Goal: Information Seeking & Learning: Learn about a topic

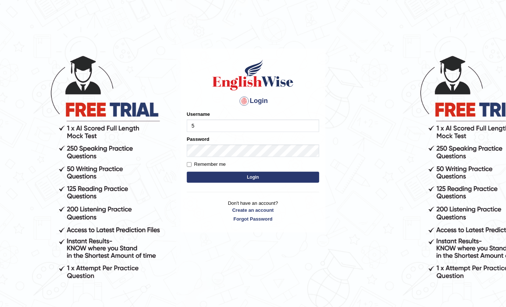
type input "532024"
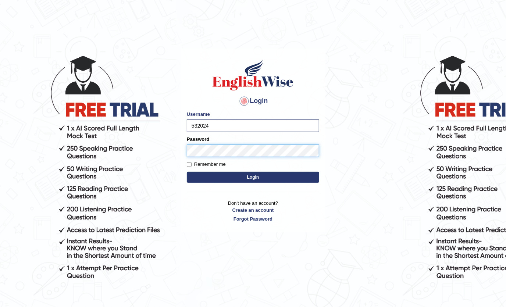
click at [187, 172] on button "Login" at bounding box center [253, 177] width 132 height 11
click at [247, 175] on button "Login" at bounding box center [253, 177] width 132 height 11
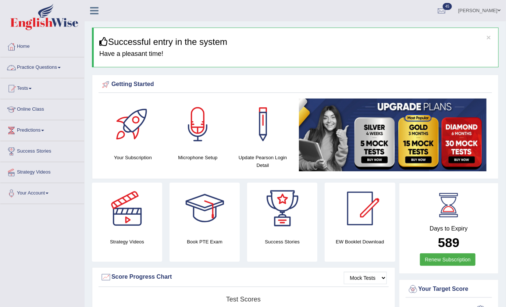
click at [61, 67] on span at bounding box center [59, 67] width 3 height 1
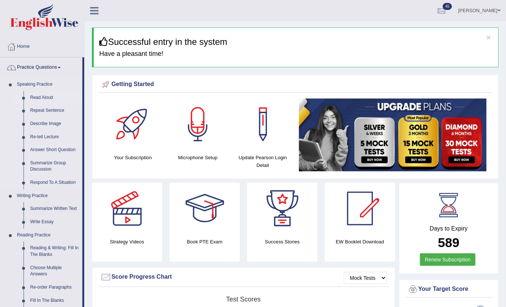
click at [46, 97] on link "Read Aloud" at bounding box center [55, 97] width 56 height 13
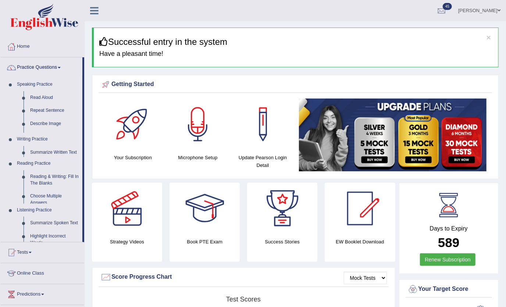
drag, startPoint x: 48, startPoint y: 97, endPoint x: 92, endPoint y: 125, distance: 52.2
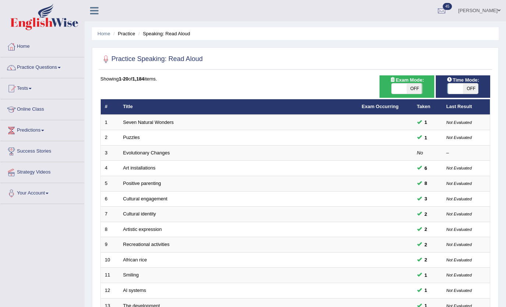
scroll to position [134, 0]
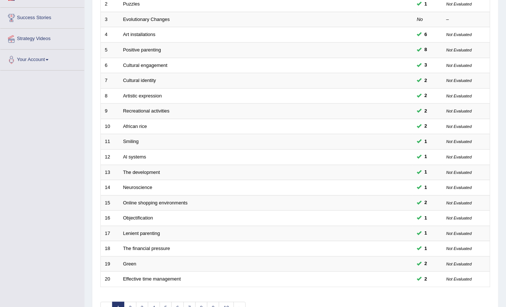
click at [159, 97] on link "Artistic expression" at bounding box center [142, 96] width 39 height 6
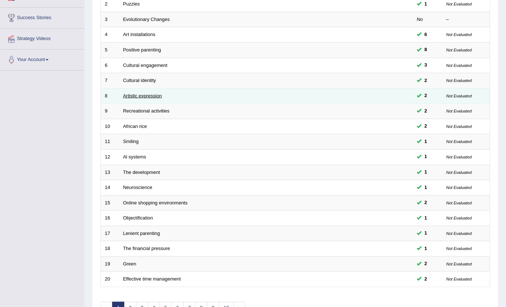
click at [158, 96] on link "Artistic expression" at bounding box center [142, 96] width 39 height 6
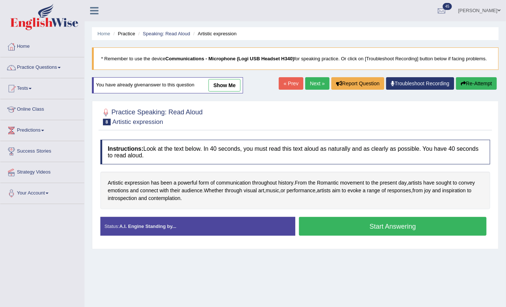
click at [364, 219] on button "Start Answering" at bounding box center [393, 226] width 188 height 19
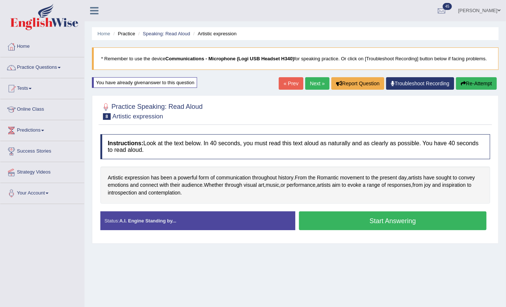
click at [366, 225] on button "Start Answering" at bounding box center [393, 221] width 188 height 19
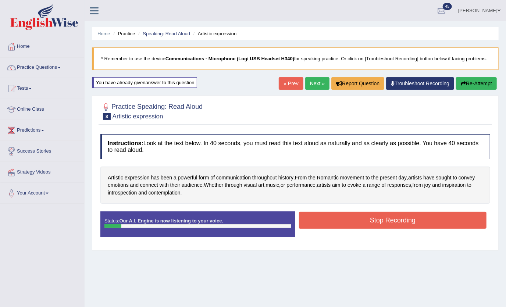
click at [368, 224] on button "Stop Recording" at bounding box center [393, 220] width 188 height 17
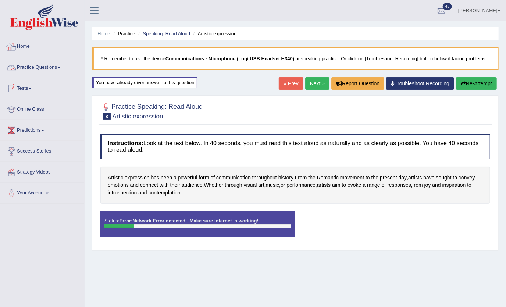
click at [33, 48] on link "Home" at bounding box center [42, 45] width 84 height 18
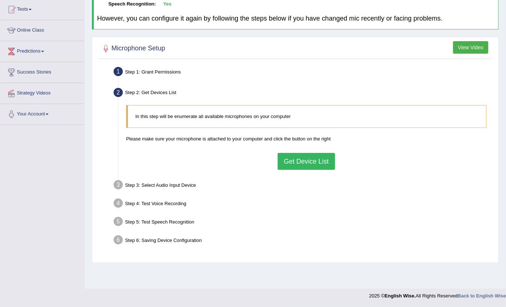
click at [302, 159] on button "Get Device List" at bounding box center [306, 161] width 57 height 17
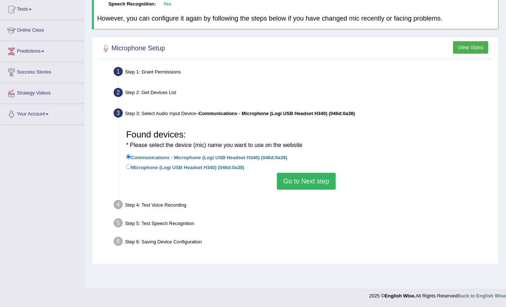
click at [295, 182] on button "Go to Next step" at bounding box center [306, 181] width 59 height 17
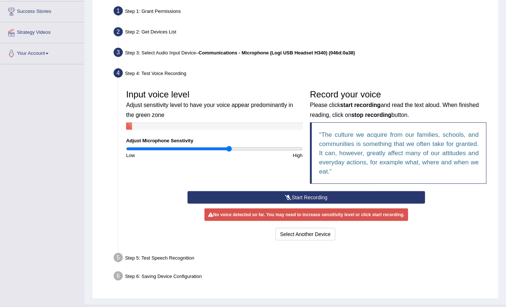
scroll to position [155, 0]
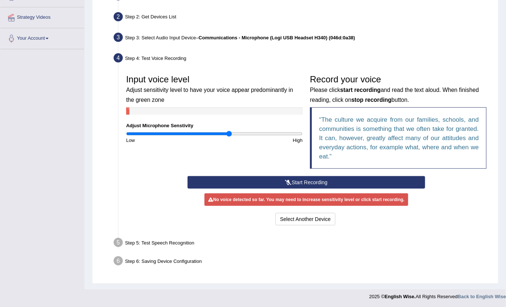
click at [299, 178] on button "Start Recording" at bounding box center [307, 182] width 238 height 13
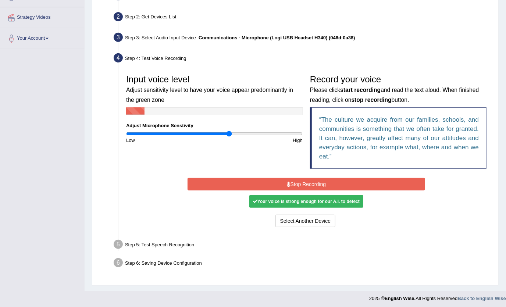
click at [266, 179] on button "Stop Recording" at bounding box center [307, 184] width 238 height 13
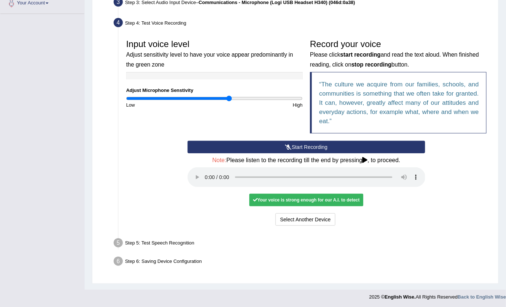
scroll to position [191, 0]
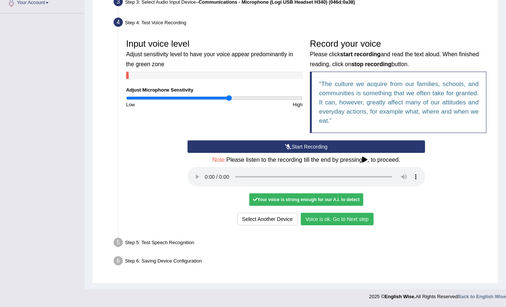
click at [344, 215] on button "Voice is ok. Go to Next step" at bounding box center [337, 219] width 73 height 13
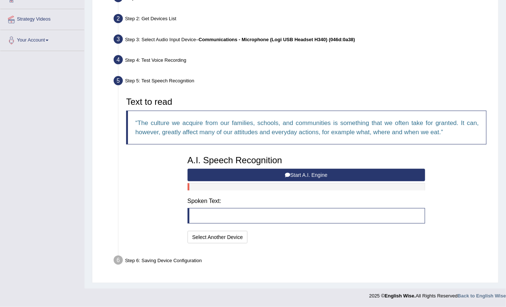
scroll to position [152, 0]
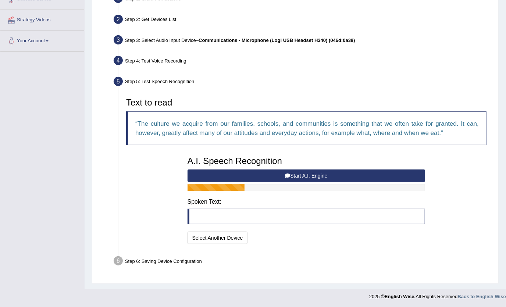
click at [331, 177] on button "Start A.I. Engine" at bounding box center [307, 176] width 238 height 13
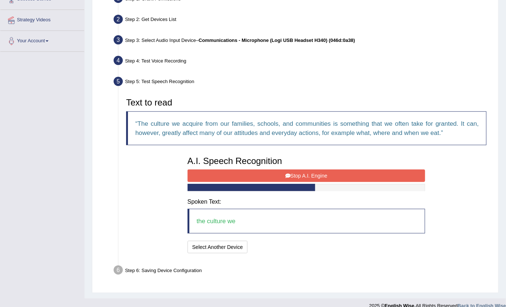
click at [331, 177] on button "Stop A.I. Engine" at bounding box center [307, 176] width 238 height 13
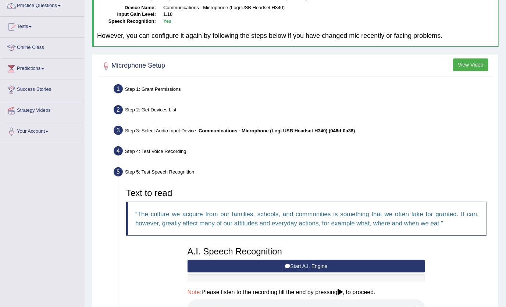
scroll to position [0, 0]
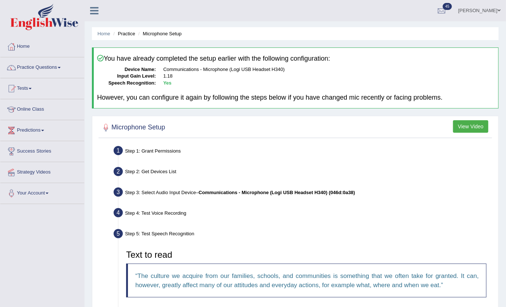
click at [470, 14] on link "Parul Chaudhary" at bounding box center [479, 9] width 53 height 19
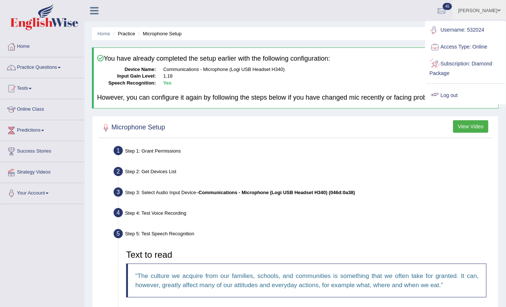
click at [452, 97] on link "Log out" at bounding box center [465, 95] width 79 height 17
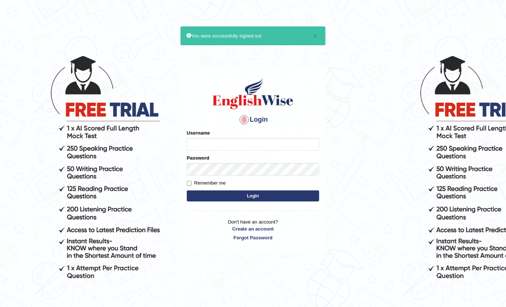
click at [299, 140] on input "Username" at bounding box center [253, 144] width 132 height 13
type input "amanpreet117"
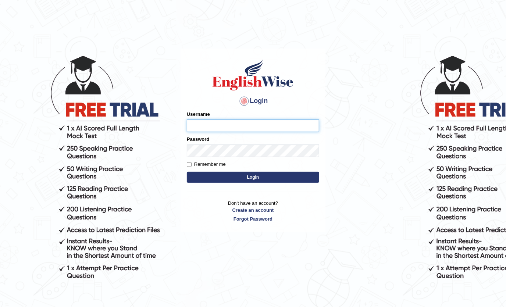
click at [228, 128] on input "Username" at bounding box center [253, 126] width 132 height 13
type input "amanpreet117"
click at [243, 173] on button "Login" at bounding box center [253, 177] width 132 height 11
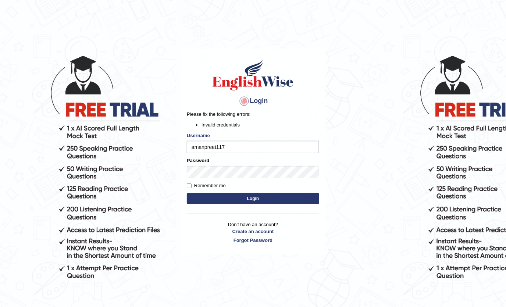
click at [249, 195] on button "Login" at bounding box center [253, 198] width 132 height 11
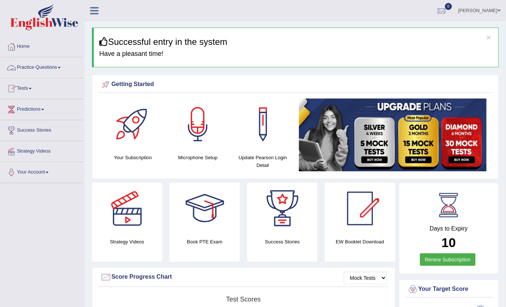
click at [56, 70] on link "Practice Questions" at bounding box center [42, 66] width 84 height 18
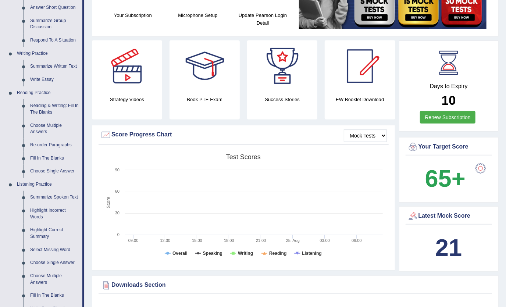
scroll to position [130, 0]
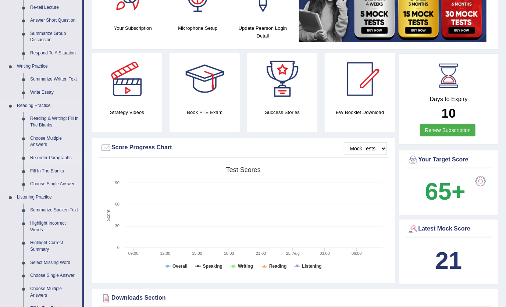
click at [64, 158] on link "Re-order Paragraphs" at bounding box center [55, 158] width 56 height 13
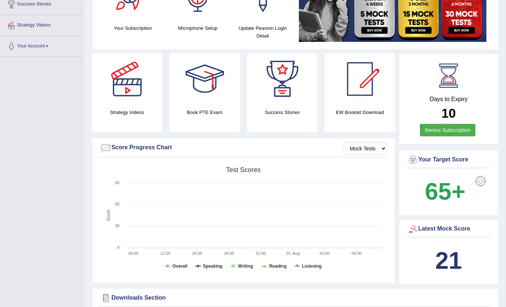
scroll to position [176, 0]
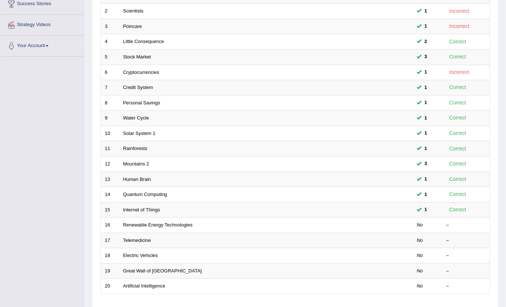
scroll to position [126, 0]
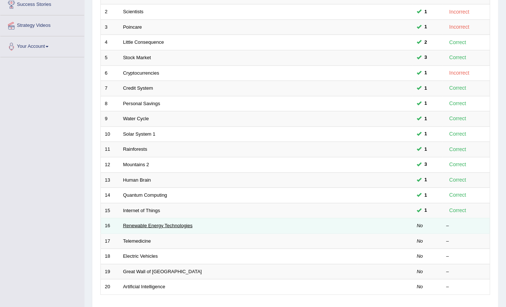
click at [150, 224] on link "Renewable Energy Technologies" at bounding box center [158, 226] width 70 height 6
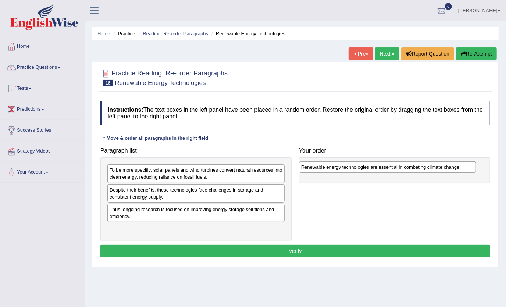
drag, startPoint x: 196, startPoint y: 171, endPoint x: 388, endPoint y: 168, distance: 191.7
click at [388, 168] on div "Renewable energy technologies are essential in combating climate change." at bounding box center [387, 167] width 177 height 11
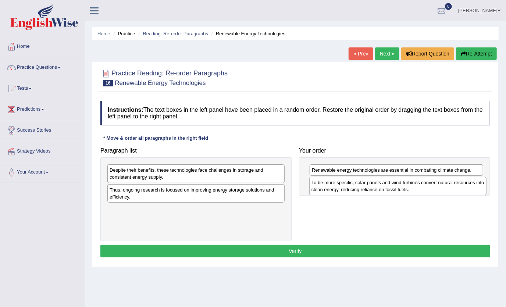
drag, startPoint x: 214, startPoint y: 177, endPoint x: 416, endPoint y: 190, distance: 202.4
click at [416, 190] on div "To be more specific, solar panels and wind turbines convert natural resources i…" at bounding box center [397, 186] width 177 height 18
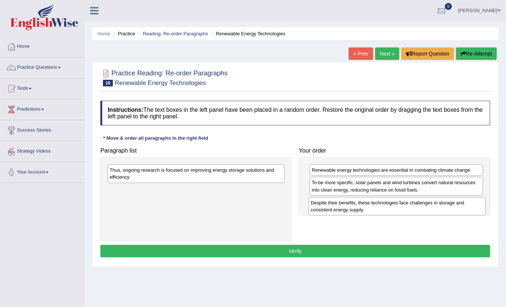
drag, startPoint x: 226, startPoint y: 177, endPoint x: 428, endPoint y: 209, distance: 203.9
click at [428, 209] on div "Despite their benefits, these technologies face challenges in storage and consi…" at bounding box center [397, 206] width 177 height 18
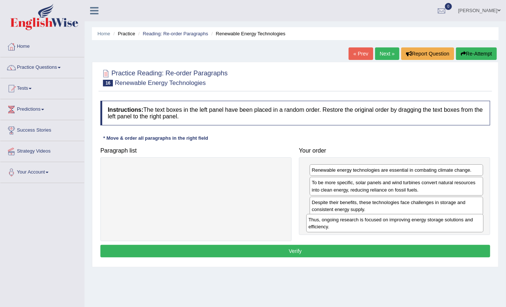
drag, startPoint x: 267, startPoint y: 176, endPoint x: 467, endPoint y: 225, distance: 205.8
click at [467, 225] on div "Thus, ongoing research is focused on improving energy storage solutions and eff…" at bounding box center [395, 223] width 177 height 18
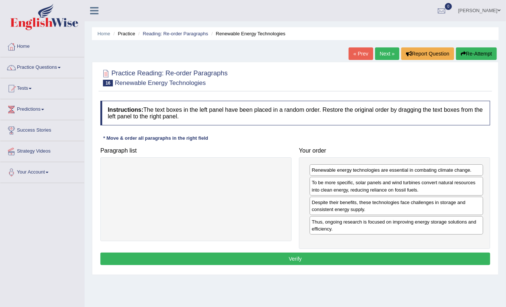
click at [357, 259] on button "Verify" at bounding box center [295, 259] width 390 height 13
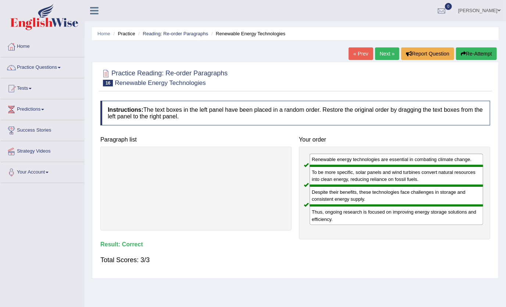
click at [387, 52] on link "Next »" at bounding box center [387, 53] width 24 height 13
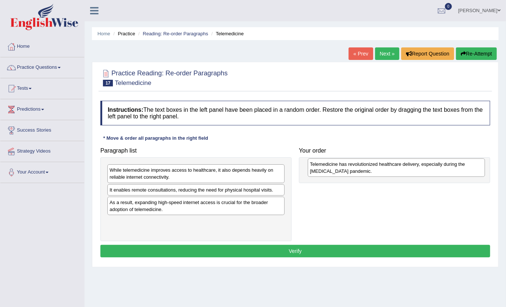
drag, startPoint x: 145, startPoint y: 177, endPoint x: 346, endPoint y: 171, distance: 200.6
click at [346, 171] on div "Telemedicine has revolutionized healthcare delivery, especially during the COVI…" at bounding box center [396, 168] width 177 height 18
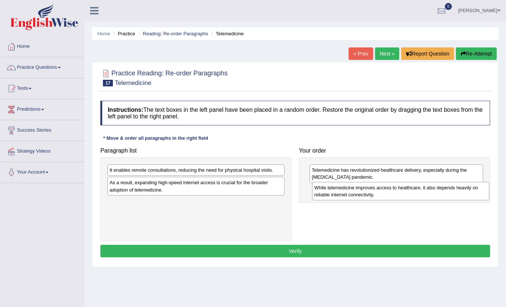
drag, startPoint x: 177, startPoint y: 176, endPoint x: 380, endPoint y: 193, distance: 204.6
click at [380, 193] on div "While telemedicine improves access to healthcare, it also depends heavily on re…" at bounding box center [400, 191] width 177 height 18
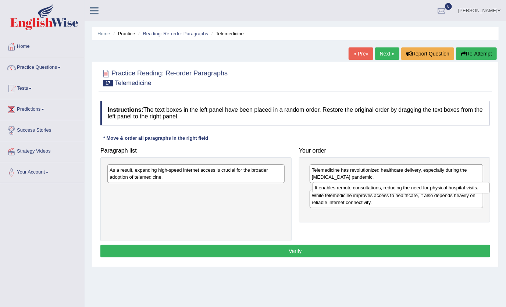
drag, startPoint x: 235, startPoint y: 171, endPoint x: 441, endPoint y: 189, distance: 206.1
click at [441, 189] on div "It enables remote consultations, reducing the need for physical hospital visits." at bounding box center [401, 187] width 177 height 11
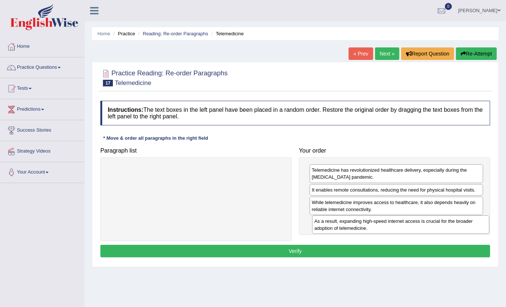
drag, startPoint x: 259, startPoint y: 176, endPoint x: 466, endPoint y: 227, distance: 212.8
click at [465, 227] on div "As a result, expanding high-speed internet access is crucial for the broader ad…" at bounding box center [400, 225] width 177 height 18
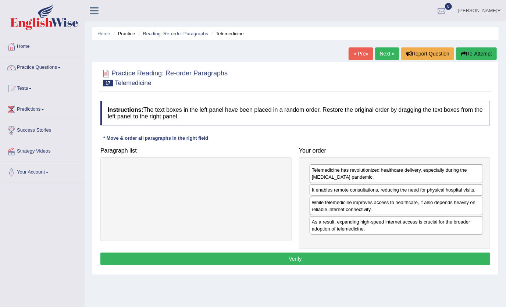
click at [382, 256] on button "Verify" at bounding box center [295, 259] width 390 height 13
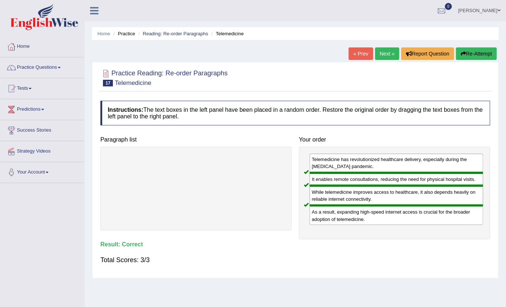
click at [389, 53] on link "Next »" at bounding box center [387, 53] width 24 height 13
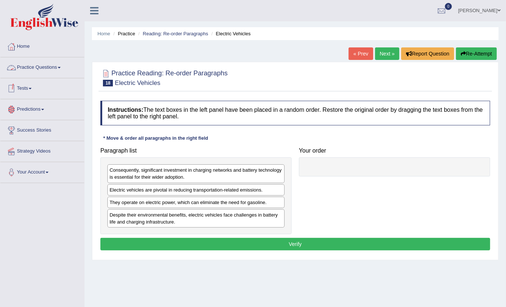
click at [51, 68] on link "Practice Questions" at bounding box center [42, 66] width 84 height 18
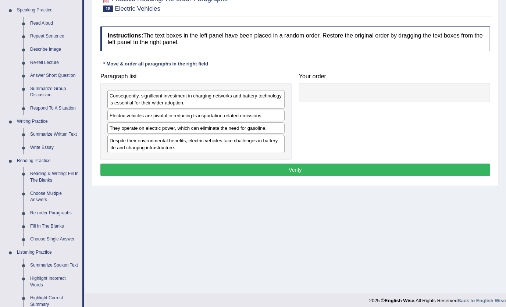
scroll to position [75, 0]
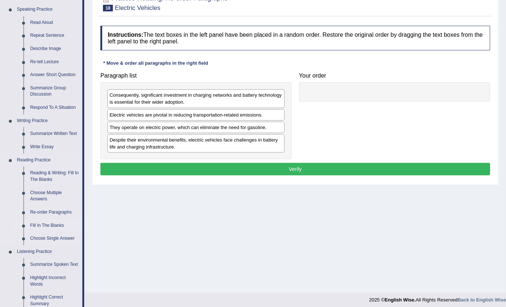
click at [50, 224] on link "Fill In The Blanks" at bounding box center [55, 225] width 56 height 13
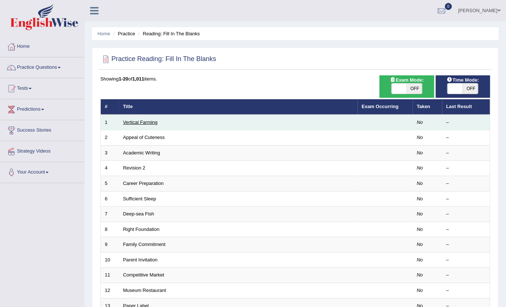
click at [148, 123] on link "Vertical Farming" at bounding box center [140, 123] width 35 height 6
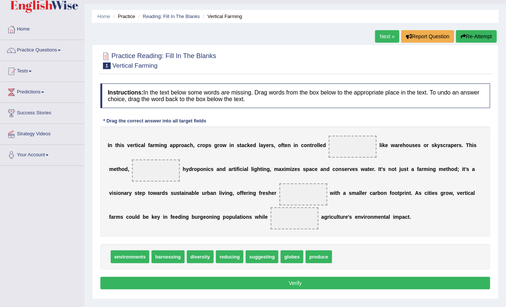
scroll to position [20, 0]
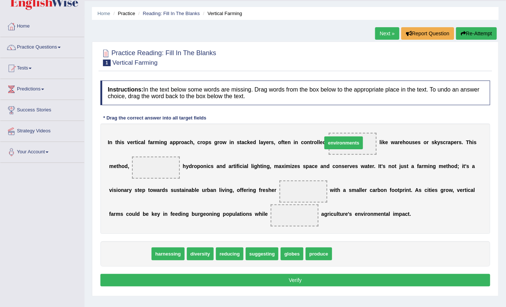
drag, startPoint x: 141, startPoint y: 252, endPoint x: 355, endPoint y: 141, distance: 241.1
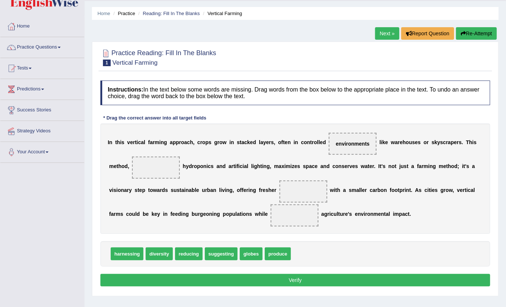
click at [131, 255] on span "harnessing" at bounding box center [127, 254] width 33 height 13
drag, startPoint x: 131, startPoint y: 255, endPoint x: 139, endPoint y: 170, distance: 85.4
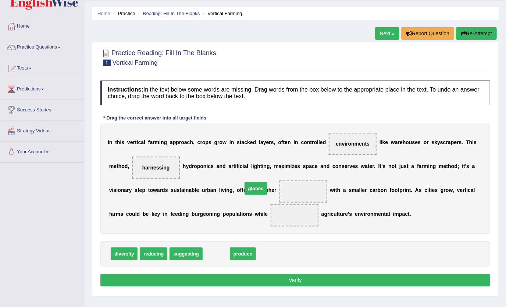
drag, startPoint x: 206, startPoint y: 255, endPoint x: 246, endPoint y: 190, distance: 76.3
click at [154, 251] on span "reducing" at bounding box center [154, 254] width 28 height 13
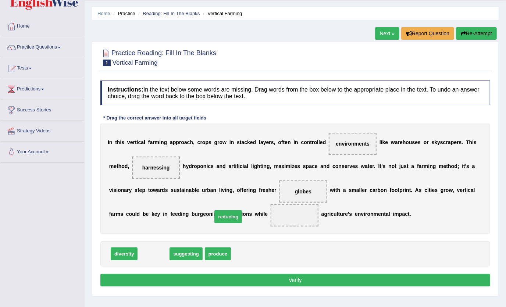
drag, startPoint x: 154, startPoint y: 251, endPoint x: 229, endPoint y: 214, distance: 83.4
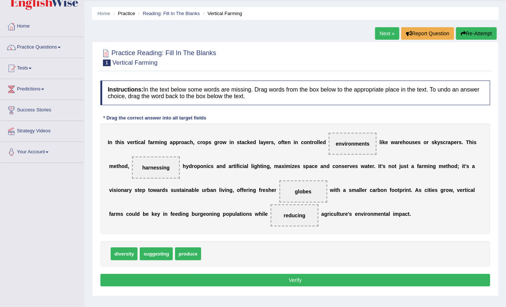
click at [214, 278] on button "Verify" at bounding box center [295, 280] width 390 height 13
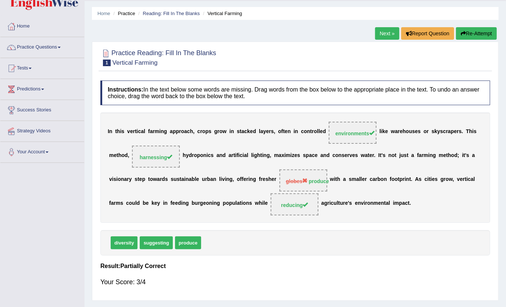
click at [392, 31] on link "Next »" at bounding box center [387, 33] width 24 height 13
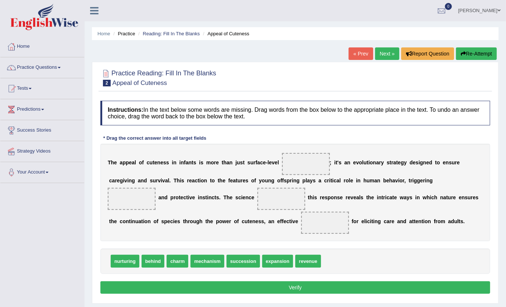
click at [170, 268] on span "charm" at bounding box center [178, 261] width 22 height 13
drag, startPoint x: 170, startPoint y: 274, endPoint x: 282, endPoint y: 165, distance: 156.1
click at [176, 268] on span "mechanism" at bounding box center [184, 261] width 34 height 13
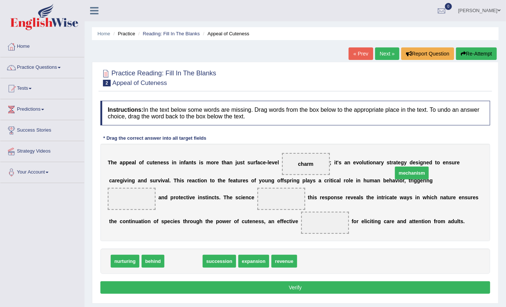
drag, startPoint x: 177, startPoint y: 276, endPoint x: 405, endPoint y: 188, distance: 245.0
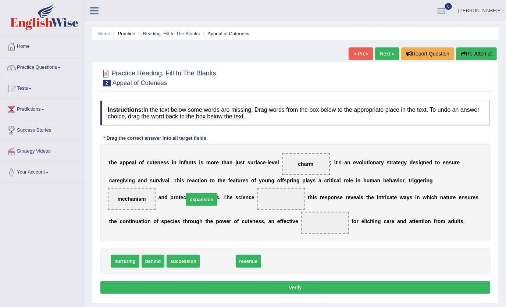
drag, startPoint x: 217, startPoint y: 274, endPoint x: 201, endPoint y: 213, distance: 63.9
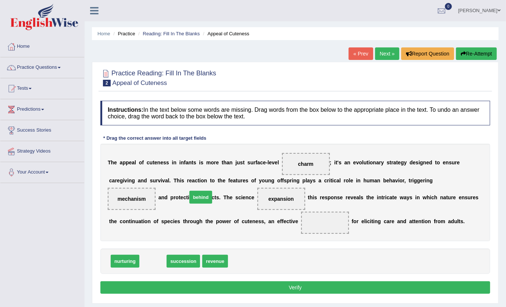
drag, startPoint x: 151, startPoint y: 275, endPoint x: 199, endPoint y: 211, distance: 79.9
drag, startPoint x: 155, startPoint y: 272, endPoint x: 210, endPoint y: 232, distance: 67.8
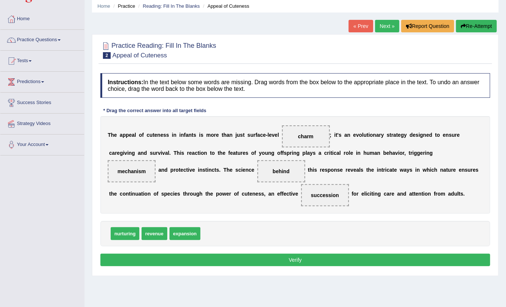
scroll to position [29, 0]
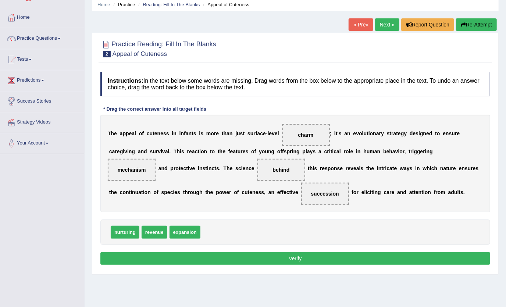
click at [352, 265] on button "Verify" at bounding box center [295, 258] width 390 height 13
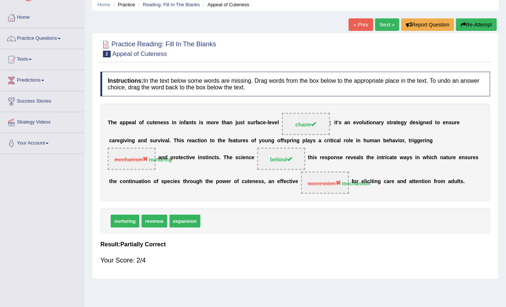
click at [390, 22] on link "Next »" at bounding box center [387, 24] width 24 height 13
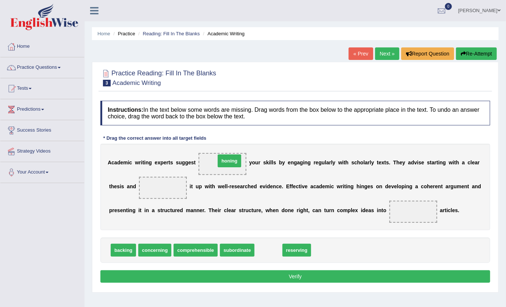
drag, startPoint x: 260, startPoint y: 251, endPoint x: 221, endPoint y: 162, distance: 97.6
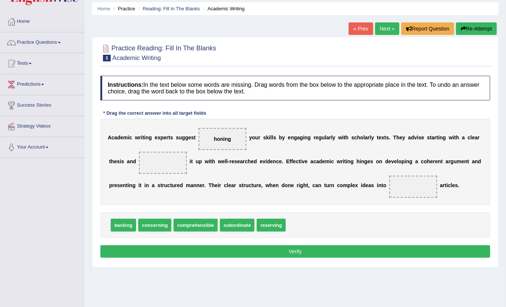
scroll to position [79, 0]
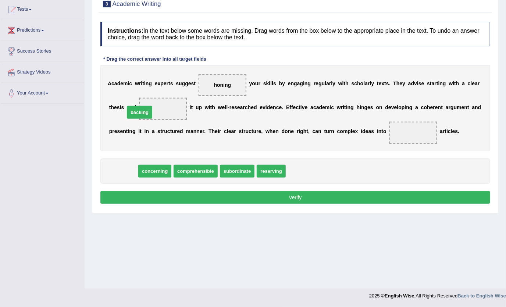
drag, startPoint x: 123, startPoint y: 172, endPoint x: 143, endPoint y: 109, distance: 66.7
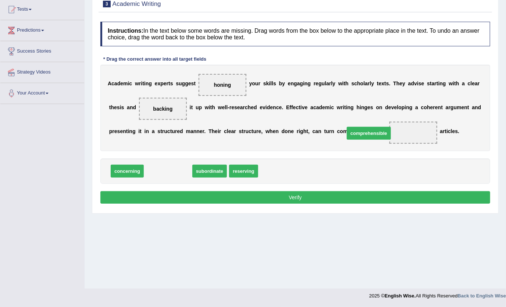
drag, startPoint x: 169, startPoint y: 169, endPoint x: 369, endPoint y: 130, distance: 203.9
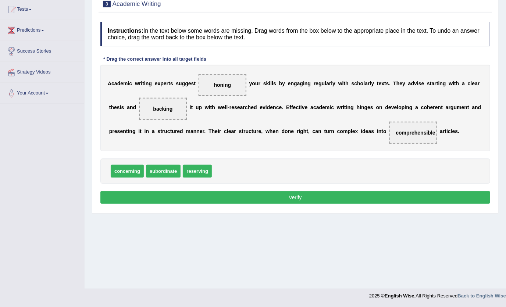
click at [293, 197] on button "Verify" at bounding box center [295, 197] width 390 height 13
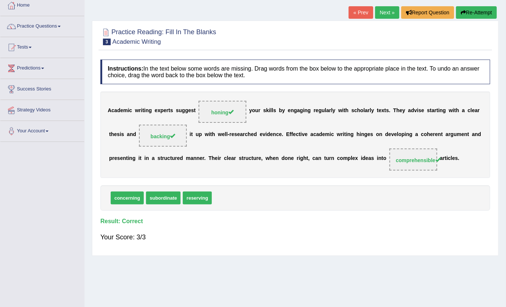
scroll to position [41, 0]
click at [390, 11] on link "Next »" at bounding box center [387, 13] width 24 height 13
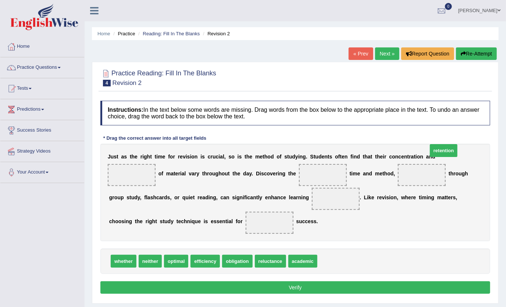
drag, startPoint x: 331, startPoint y: 273, endPoint x: 442, endPoint y: 163, distance: 156.4
drag, startPoint x: 175, startPoint y: 277, endPoint x: 250, endPoint y: 190, distance: 114.8
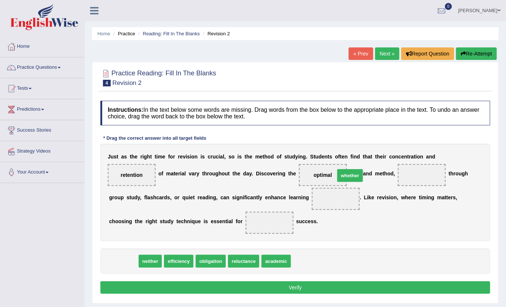
drag, startPoint x: 125, startPoint y: 273, endPoint x: 352, endPoint y: 188, distance: 242.3
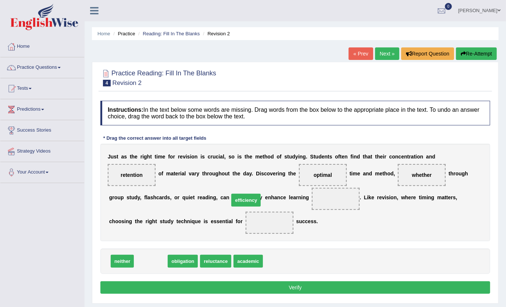
drag, startPoint x: 156, startPoint y: 272, endPoint x: 252, endPoint y: 211, distance: 113.2
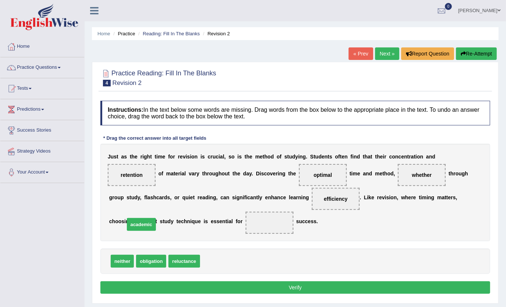
drag, startPoint x: 208, startPoint y: 276, endPoint x: 132, endPoint y: 239, distance: 84.6
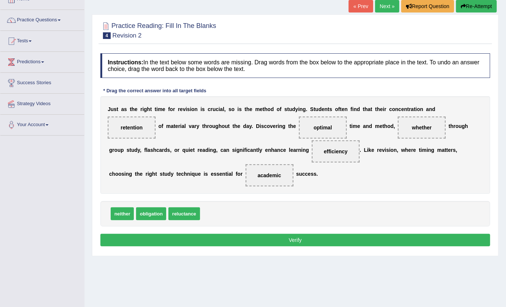
scroll to position [49, 0]
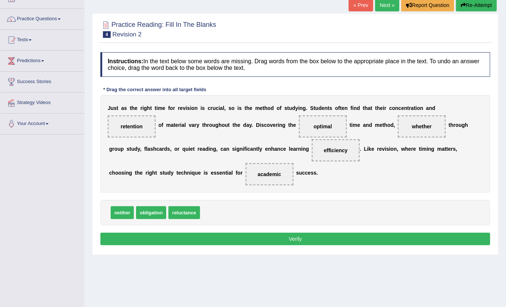
click at [226, 245] on button "Verify" at bounding box center [295, 239] width 390 height 13
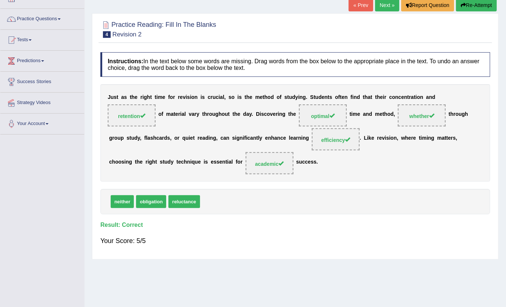
click at [381, 7] on link "Next »" at bounding box center [387, 5] width 24 height 13
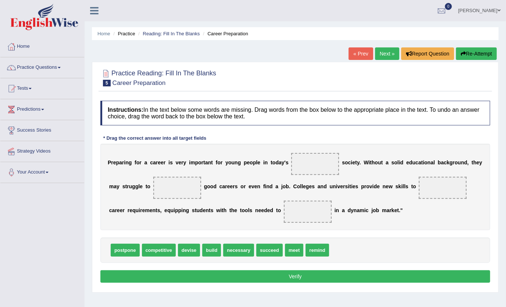
click at [163, 251] on span "competitive" at bounding box center [159, 250] width 34 height 13
drag, startPoint x: 163, startPoint y: 251, endPoint x: 303, endPoint y: 169, distance: 162.5
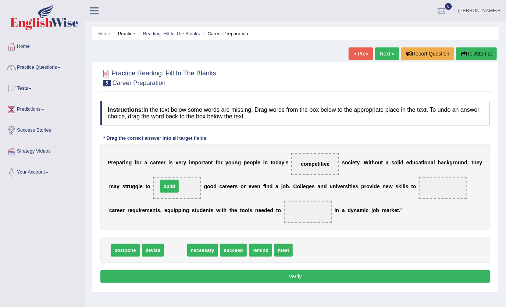
drag, startPoint x: 175, startPoint y: 251, endPoint x: 169, endPoint y: 187, distance: 64.3
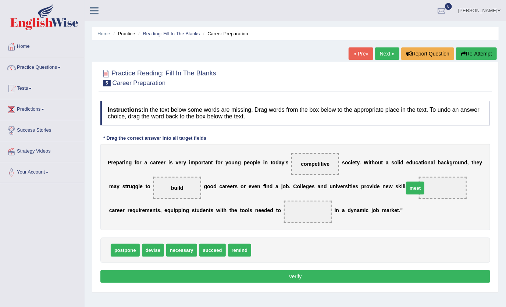
drag, startPoint x: 256, startPoint y: 244, endPoint x: 409, endPoint y: 186, distance: 163.3
drag, startPoint x: 208, startPoint y: 249, endPoint x: 282, endPoint y: 213, distance: 82.8
click at [198, 277] on button "Verify" at bounding box center [295, 276] width 390 height 13
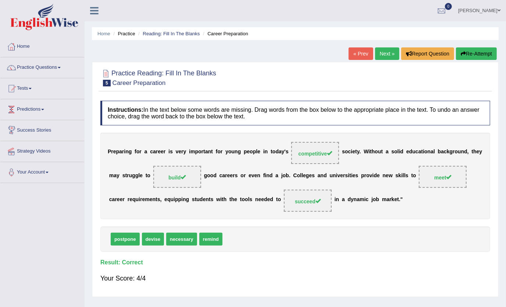
click at [44, 109] on span at bounding box center [42, 109] width 3 height 1
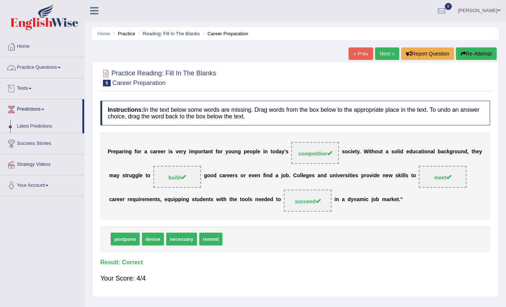
click at [55, 65] on link "Practice Questions" at bounding box center [42, 66] width 84 height 18
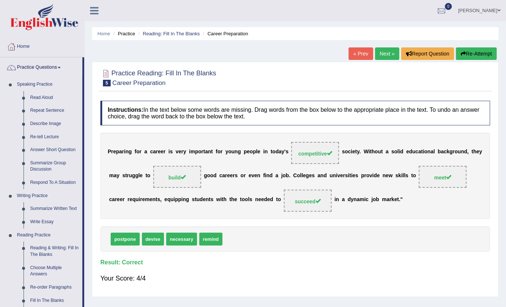
click at [383, 54] on link "Next »" at bounding box center [387, 53] width 24 height 13
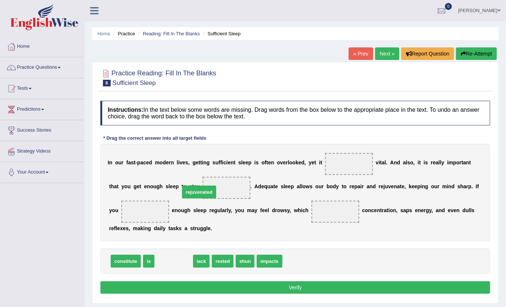
drag, startPoint x: 175, startPoint y: 261, endPoint x: 200, endPoint y: 191, distance: 74.0
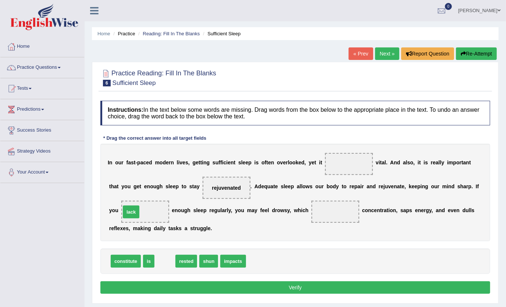
drag, startPoint x: 164, startPoint y: 263, endPoint x: 130, endPoint y: 213, distance: 59.8
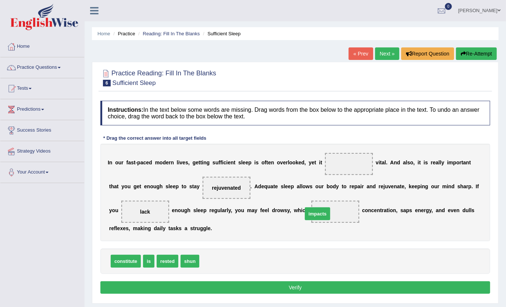
drag, startPoint x: 209, startPoint y: 262, endPoint x: 313, endPoint y: 215, distance: 113.8
drag, startPoint x: 150, startPoint y: 263, endPoint x: 341, endPoint y: 168, distance: 213.3
click at [271, 284] on button "Verify" at bounding box center [295, 287] width 390 height 13
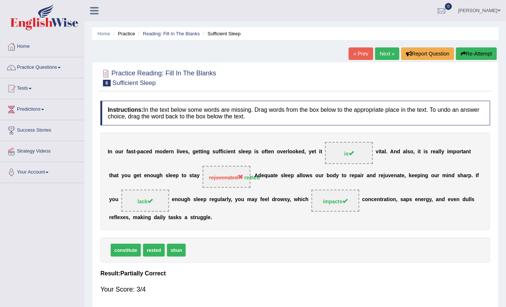
click at [378, 54] on link "Next »" at bounding box center [387, 53] width 24 height 13
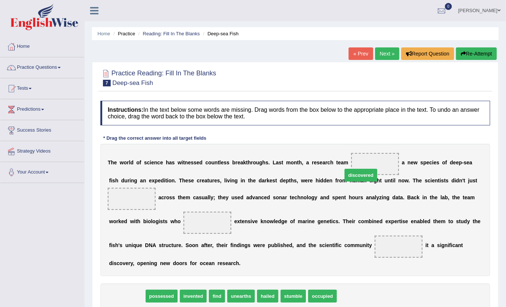
drag, startPoint x: 130, startPoint y: 284, endPoint x: 364, endPoint y: 163, distance: 263.5
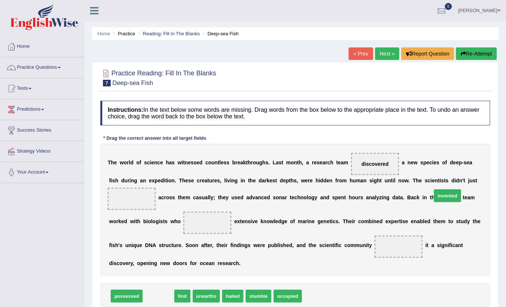
drag, startPoint x: 163, startPoint y: 284, endPoint x: 452, endPoint y: 184, distance: 306.2
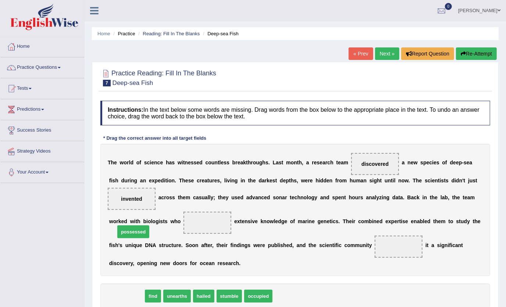
drag, startPoint x: 131, startPoint y: 284, endPoint x: 138, endPoint y: 219, distance: 64.7
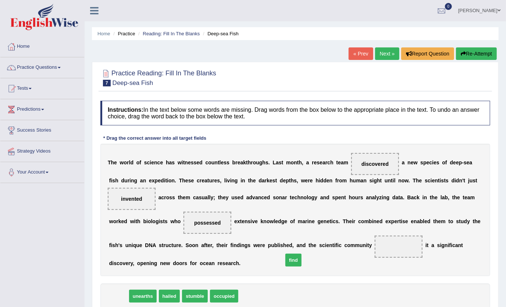
drag, startPoint x: 120, startPoint y: 284, endPoint x: 294, endPoint y: 248, distance: 178.5
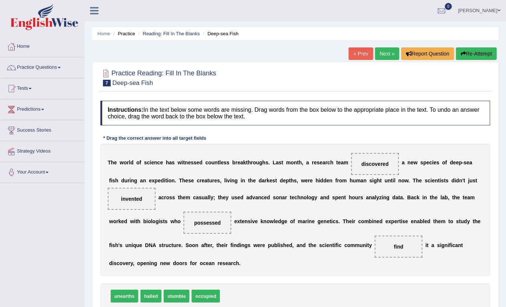
click at [375, 246] on span "find" at bounding box center [399, 247] width 48 height 22
drag, startPoint x: 300, startPoint y: 248, endPoint x: 442, endPoint y: 196, distance: 151.0
click at [442, 196] on div "T h e w o r l d o f s c i e n c e h a s w i t n e s s e d c o u n t l e s s b r…" at bounding box center [295, 210] width 390 height 132
drag, startPoint x: 297, startPoint y: 248, endPoint x: 454, endPoint y: 188, distance: 167.5
drag, startPoint x: 156, startPoint y: 283, endPoint x: 308, endPoint y: 247, distance: 155.8
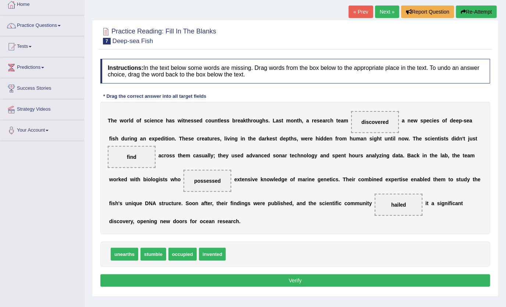
scroll to position [42, 0]
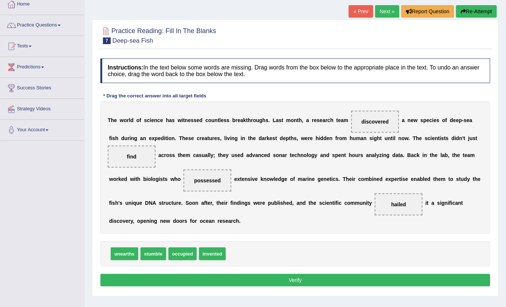
click at [307, 274] on button "Verify" at bounding box center [295, 280] width 390 height 13
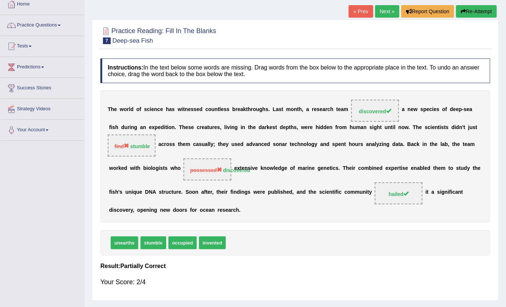
drag, startPoint x: 202, startPoint y: 231, endPoint x: 231, endPoint y: 229, distance: 29.9
click at [220, 237] on span "invented" at bounding box center [212, 243] width 27 height 13
click at [479, 8] on button "Re-Attempt" at bounding box center [476, 11] width 41 height 13
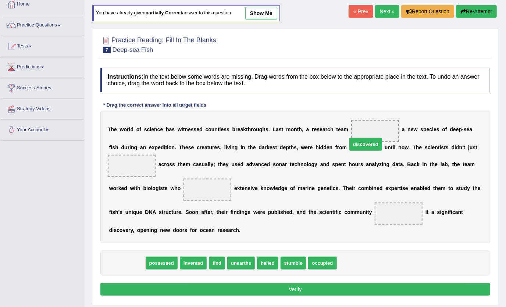
drag, startPoint x: 127, startPoint y: 254, endPoint x: 366, endPoint y: 134, distance: 266.7
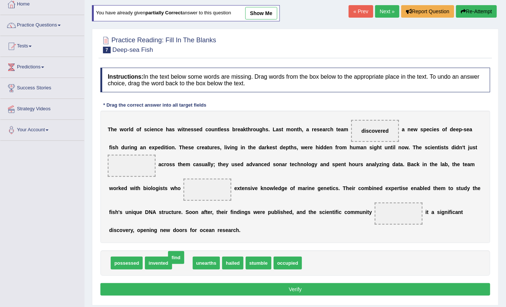
drag, startPoint x: 176, startPoint y: 251, endPoint x: 170, endPoint y: 246, distance: 8.1
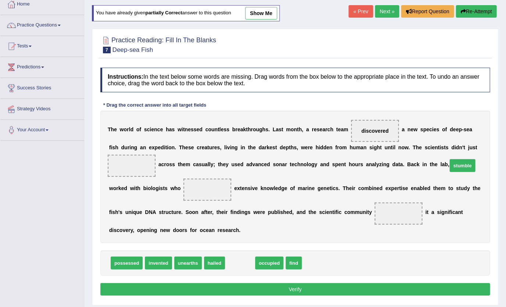
drag, startPoint x: 237, startPoint y: 252, endPoint x: 459, endPoint y: 154, distance: 243.3
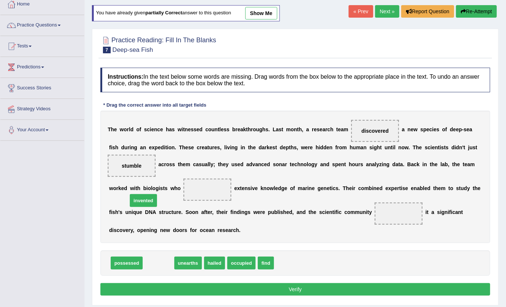
drag, startPoint x: 162, startPoint y: 252, endPoint x: 146, endPoint y: 189, distance: 64.3
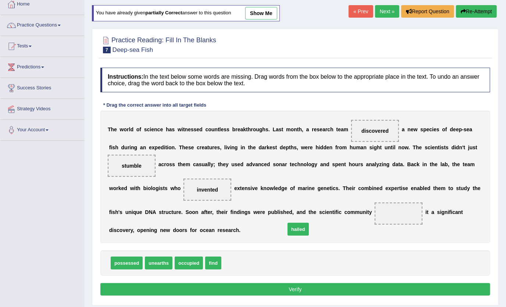
drag, startPoint x: 227, startPoint y: 252, endPoint x: 291, endPoint y: 216, distance: 74.1
click at [270, 283] on button "Verify" at bounding box center [295, 289] width 390 height 13
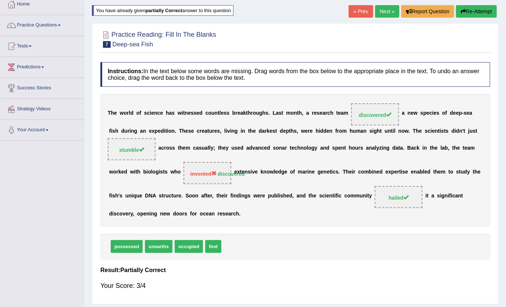
drag, startPoint x: 316, startPoint y: 181, endPoint x: 249, endPoint y: 223, distance: 79.3
click at [467, 10] on button "Re-Attempt" at bounding box center [476, 11] width 41 height 13
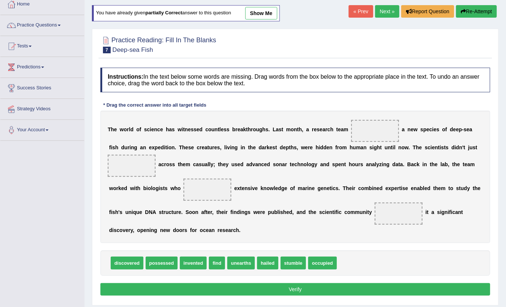
scroll to position [42, 0]
drag, startPoint x: 122, startPoint y: 252, endPoint x: 349, endPoint y: 132, distance: 256.8
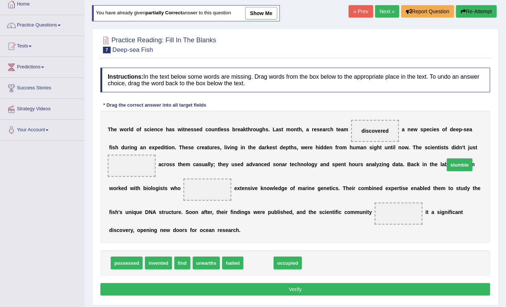
drag, startPoint x: 247, startPoint y: 251, endPoint x: 449, endPoint y: 152, distance: 224.5
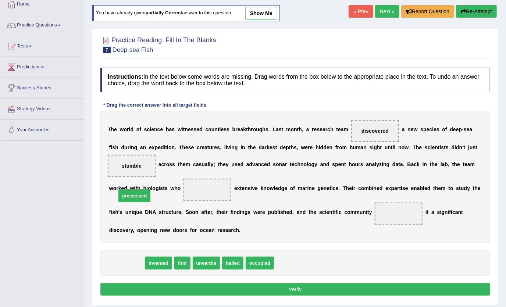
drag, startPoint x: 128, startPoint y: 250, endPoint x: 136, endPoint y: 183, distance: 67.7
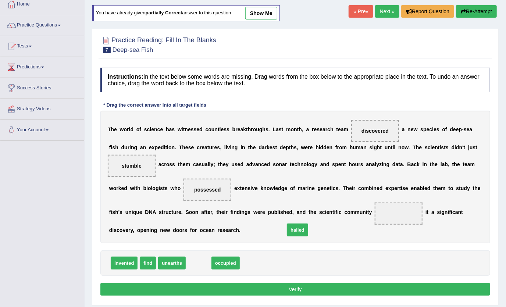
drag, startPoint x: 196, startPoint y: 252, endPoint x: 295, endPoint y: 219, distance: 104.4
click at [279, 283] on button "Verify" at bounding box center [295, 289] width 390 height 13
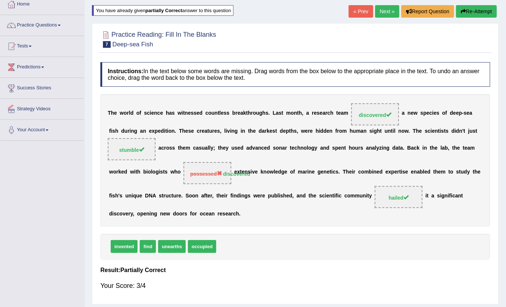
click at [393, 9] on link "Next »" at bounding box center [387, 11] width 24 height 13
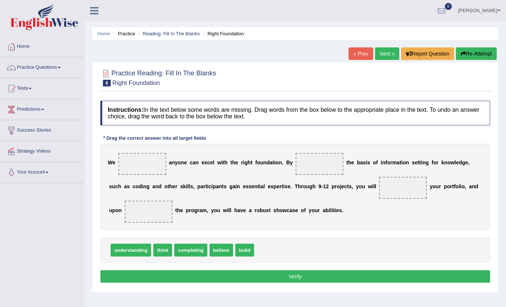
click at [389, 52] on link "Next »" at bounding box center [387, 53] width 24 height 13
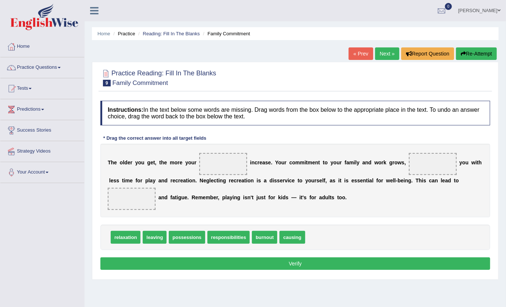
click at [235, 240] on span "responsibilities" at bounding box center [229, 237] width 42 height 13
drag, startPoint x: 235, startPoint y: 238, endPoint x: 233, endPoint y: 166, distance: 72.5
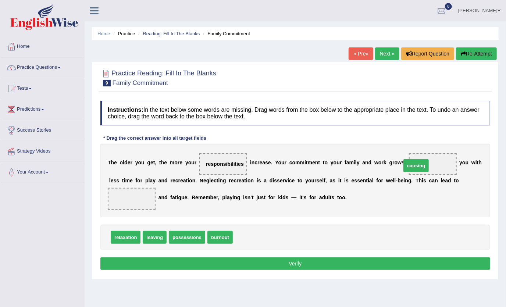
drag, startPoint x: 233, startPoint y: 237, endPoint x: 400, endPoint y: 166, distance: 182.1
drag, startPoint x: 150, startPoint y: 237, endPoint x: 422, endPoint y: 166, distance: 281.0
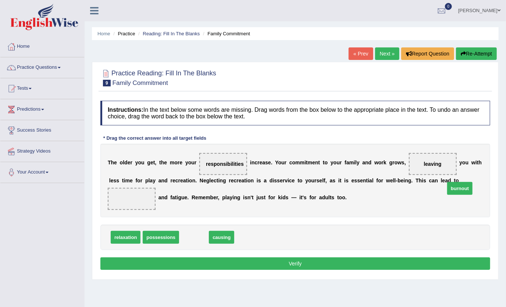
drag, startPoint x: 185, startPoint y: 237, endPoint x: 451, endPoint y: 188, distance: 270.4
click at [272, 262] on button "Verify" at bounding box center [295, 264] width 390 height 13
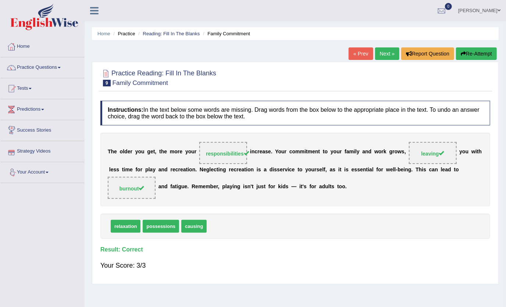
click at [391, 52] on link "Next »" at bounding box center [387, 53] width 24 height 13
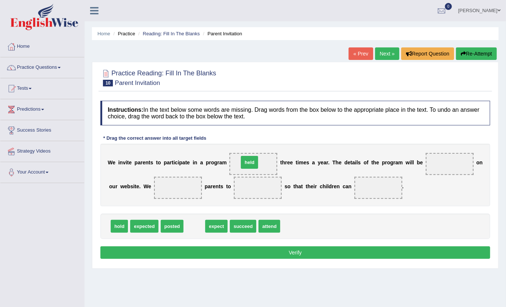
drag, startPoint x: 191, startPoint y: 225, endPoint x: 247, endPoint y: 161, distance: 84.5
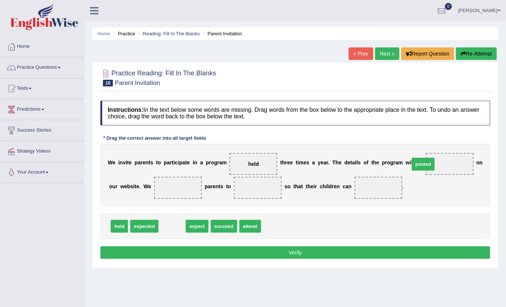
drag, startPoint x: 164, startPoint y: 227, endPoint x: 415, endPoint y: 165, distance: 258.9
drag, startPoint x: 168, startPoint y: 228, endPoint x: 173, endPoint y: 188, distance: 40.0
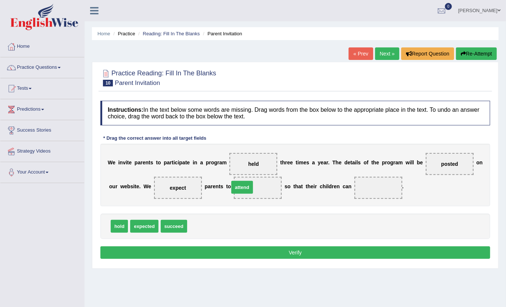
drag, startPoint x: 198, startPoint y: 224, endPoint x: 240, endPoint y: 185, distance: 57.3
drag, startPoint x: 173, startPoint y: 228, endPoint x: 357, endPoint y: 188, distance: 187.9
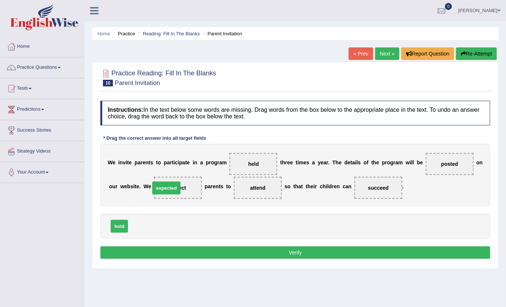
drag, startPoint x: 147, startPoint y: 225, endPoint x: 169, endPoint y: 187, distance: 44.2
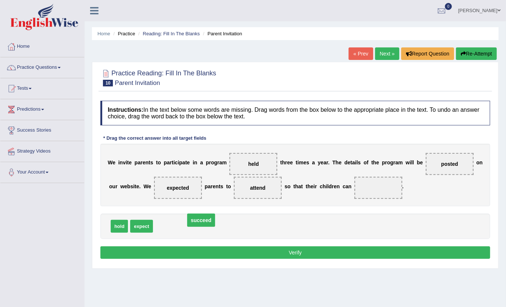
drag, startPoint x: 354, startPoint y: 188, endPoint x: 176, endPoint y: 221, distance: 180.3
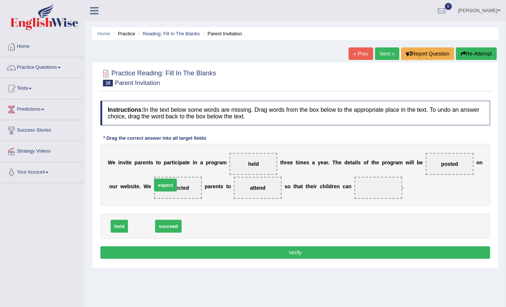
drag, startPoint x: 142, startPoint y: 225, endPoint x: 166, endPoint y: 184, distance: 47.6
drag, startPoint x: 244, startPoint y: 187, endPoint x: 199, endPoint y: 225, distance: 58.7
drag, startPoint x: 141, startPoint y: 223, endPoint x: 240, endPoint y: 191, distance: 103.3
drag, startPoint x: 142, startPoint y: 224, endPoint x: 358, endPoint y: 187, distance: 218.8
click at [191, 251] on button "Verify" at bounding box center [295, 253] width 390 height 13
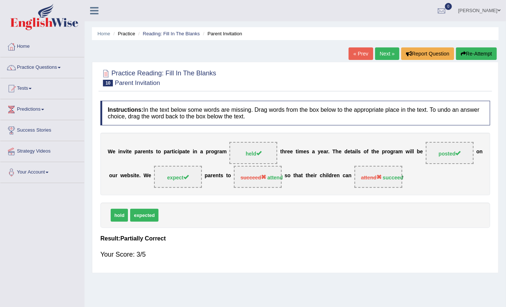
click at [478, 49] on button "Re-Attempt" at bounding box center [476, 53] width 41 height 13
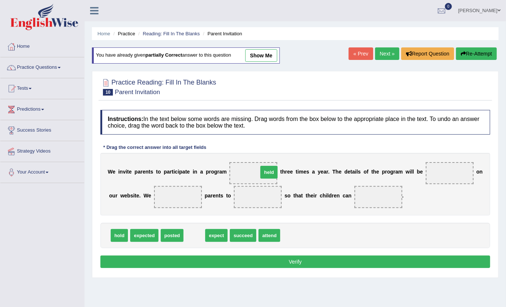
drag, startPoint x: 193, startPoint y: 238, endPoint x: 268, endPoint y: 174, distance: 97.9
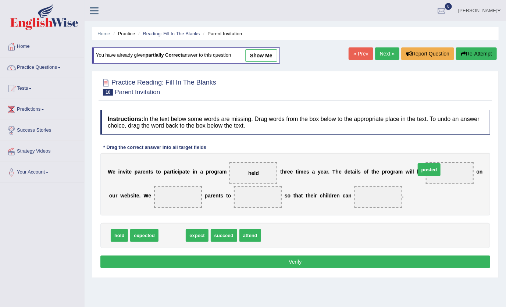
drag, startPoint x: 172, startPoint y: 236, endPoint x: 429, endPoint y: 171, distance: 265.3
drag, startPoint x: 170, startPoint y: 237, endPoint x: 170, endPoint y: 198, distance: 39.4
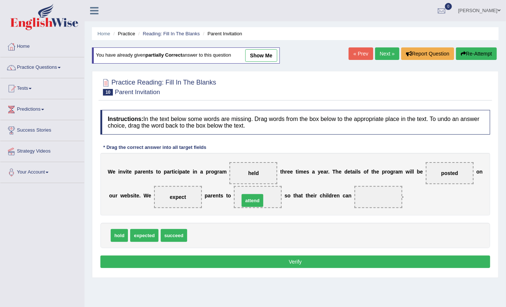
drag, startPoint x: 196, startPoint y: 235, endPoint x: 249, endPoint y: 199, distance: 63.7
drag, startPoint x: 164, startPoint y: 236, endPoint x: 358, endPoint y: 195, distance: 197.4
click at [305, 260] on button "Verify" at bounding box center [295, 262] width 390 height 13
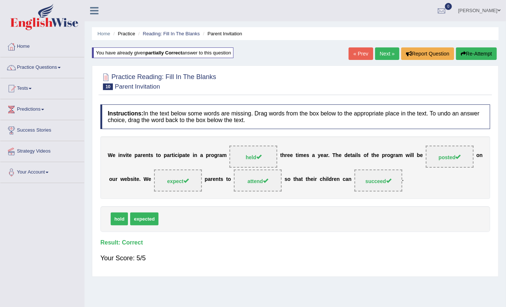
click at [393, 51] on link "Next »" at bounding box center [387, 53] width 24 height 13
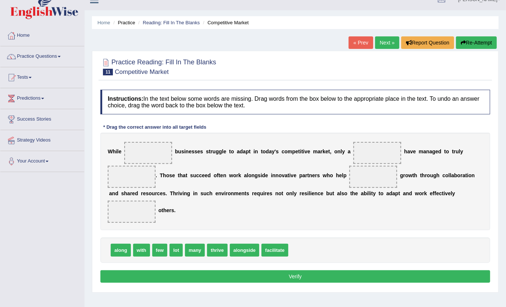
scroll to position [11, 0]
click at [59, 55] on link "Practice Questions" at bounding box center [42, 55] width 84 height 18
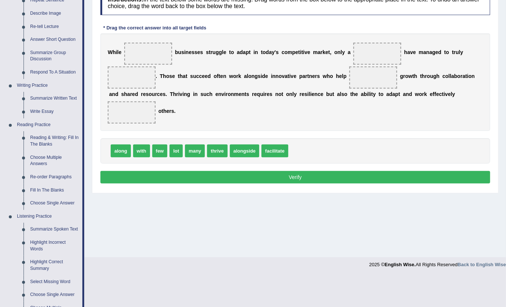
scroll to position [111, 0]
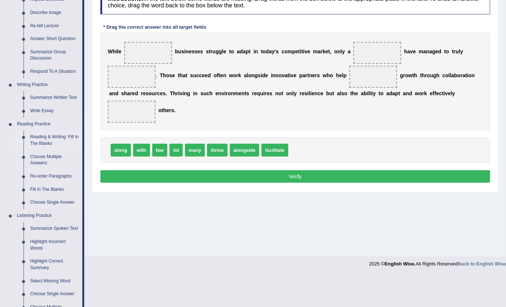
click at [55, 138] on link "Reading & Writing: Fill In The Blanks" at bounding box center [55, 141] width 56 height 20
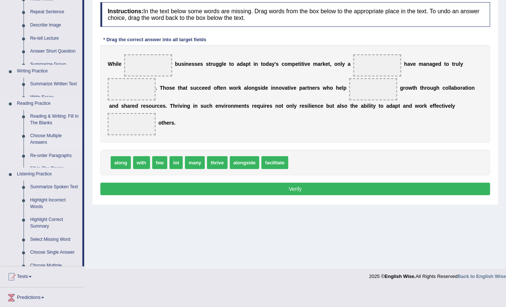
scroll to position [79, 0]
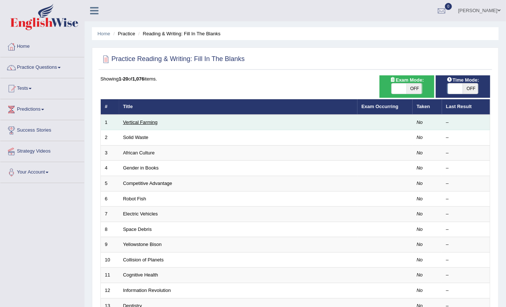
click at [138, 123] on link "Vertical Farming" at bounding box center [140, 123] width 35 height 6
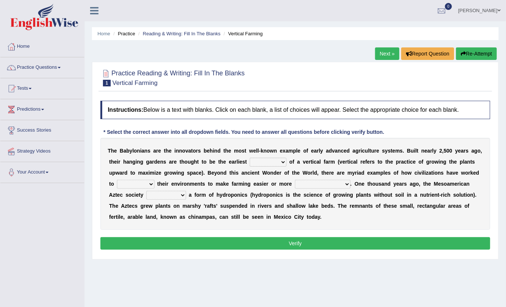
click at [262, 161] on select "prototype failure discredit protocol" at bounding box center [268, 162] width 37 height 9
select select "prototype"
click at [250, 158] on select "prototype failure discredit protocol" at bounding box center [268, 162] width 37 height 9
click at [295, 184] on select "productive constructive connective counterproductive" at bounding box center [323, 184] width 56 height 9
click at [155, 180] on select "manipulate escape respect disarrange" at bounding box center [136, 184] width 38 height 9
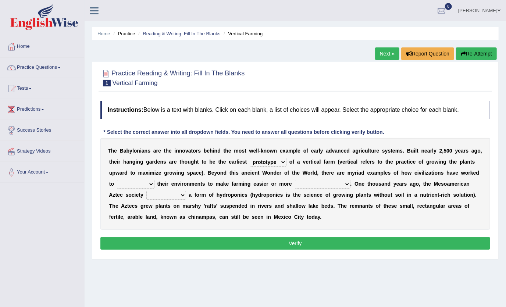
select select "respect"
click at [155, 180] on select "manipulate escape respect disarrange" at bounding box center [136, 184] width 38 height 9
click at [295, 183] on select "productive constructive connective counterproductive" at bounding box center [323, 184] width 56 height 9
select select "productive"
click at [295, 180] on select "productive constructive connective counterproductive" at bounding box center [323, 184] width 56 height 9
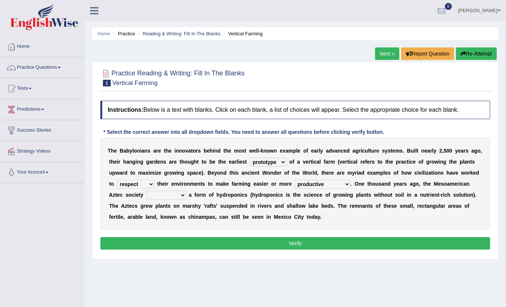
click at [155, 180] on select "manipulate escape respect disarrange" at bounding box center [136, 184] width 38 height 9
select select "manipulate"
click at [155, 180] on select "manipulate escape respect disarrange" at bounding box center [136, 184] width 38 height 9
click at [186, 191] on select "domineered volunteered pioneered engineered" at bounding box center [166, 195] width 40 height 9
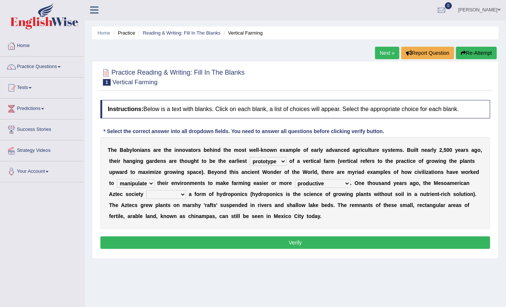
scroll to position [1, 0]
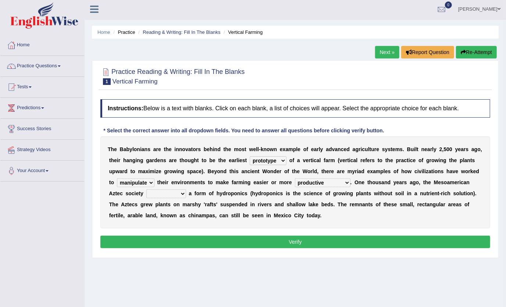
click at [186, 189] on select "domineered volunteered pioneered engineered" at bounding box center [166, 193] width 40 height 9
select select "pioneered"
click at [186, 189] on select "domineered volunteered pioneered engineered" at bounding box center [166, 193] width 40 height 9
click at [301, 239] on button "Verify" at bounding box center [295, 242] width 390 height 13
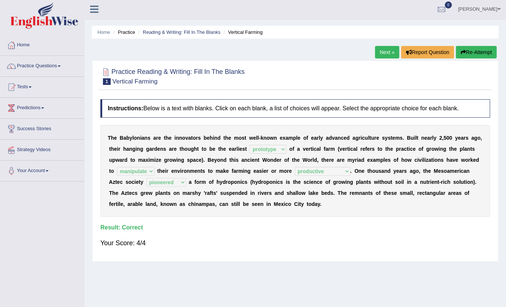
click at [393, 49] on link "Next »" at bounding box center [387, 52] width 24 height 13
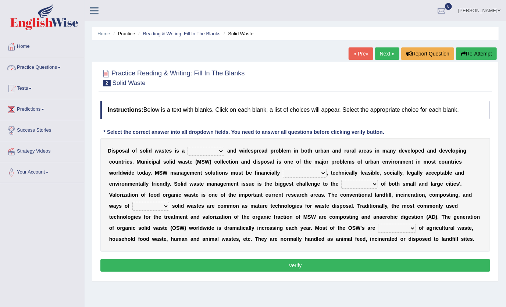
click at [217, 150] on select "slanting stinging stalling shafting" at bounding box center [206, 151] width 37 height 9
click at [169, 202] on select "reserving preserving deserving handling" at bounding box center [150, 206] width 37 height 9
click at [217, 150] on select "slanting stinging stalling shafting" at bounding box center [206, 151] width 37 height 9
select select "stinging"
click at [188, 147] on select "slanting stinging stalling shafting" at bounding box center [206, 151] width 37 height 9
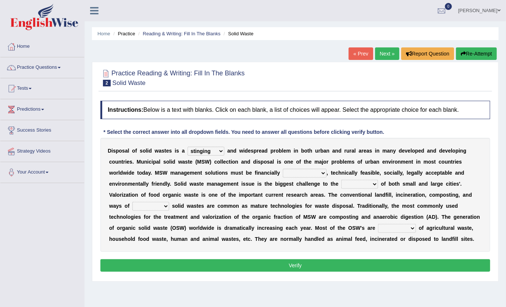
click at [217, 150] on select "slanting stinging stalling shafting" at bounding box center [206, 151] width 37 height 9
click at [188, 147] on select "slanting stinging stalling shafting" at bounding box center [206, 151] width 37 height 9
click at [283, 173] on select "unattainable sustainable objectionable treasonable" at bounding box center [305, 173] width 44 height 9
click at [283, 169] on select "unattainable sustainable objectionable treasonable" at bounding box center [305, 173] width 44 height 9
click at [283, 173] on select "unattainable sustainable objectionable treasonable" at bounding box center [305, 173] width 44 height 9
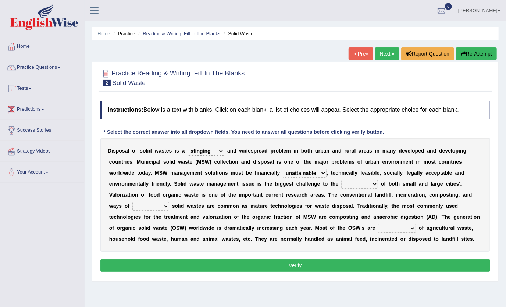
select select "sustainable"
click at [283, 169] on select "unattainable sustainable objectionable treasonable" at bounding box center [305, 173] width 44 height 9
click at [283, 173] on select "unattainable sustainable objectionable treasonable" at bounding box center [305, 173] width 44 height 9
click at [283, 169] on select "unattainable sustainable objectionable treasonable" at bounding box center [305, 173] width 44 height 9
click at [169, 202] on select "reserving preserving deserving handling" at bounding box center [150, 206] width 37 height 9
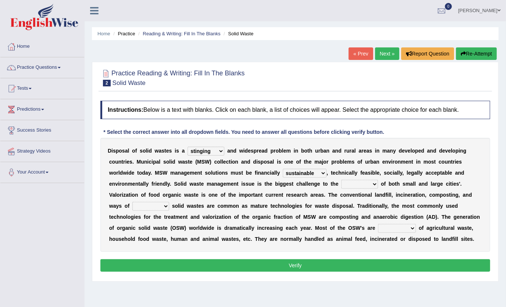
select select "handling"
click at [169, 202] on select "reserving preserving deserving handling" at bounding box center [150, 206] width 37 height 9
click at [378, 227] on select "composed disposed composing disposing" at bounding box center [397, 228] width 38 height 9
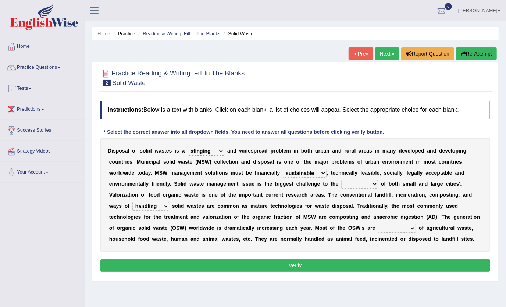
select select "composed"
click at [378, 224] on select "composed disposed composing disposing" at bounding box center [397, 228] width 38 height 9
drag, startPoint x: 275, startPoint y: 263, endPoint x: 262, endPoint y: 205, distance: 59.5
click at [262, 205] on div "Instructions: Below is a text with blanks. Click on each blank, a list of choic…" at bounding box center [296, 187] width 394 height 181
click at [341, 184] on select "plants culture authorities history" at bounding box center [359, 184] width 37 height 9
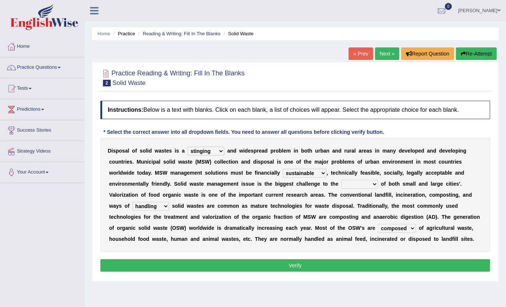
select select "authorities"
click at [341, 180] on select "plants culture authorities history" at bounding box center [359, 184] width 37 height 9
click at [272, 262] on button "Verify" at bounding box center [295, 265] width 390 height 13
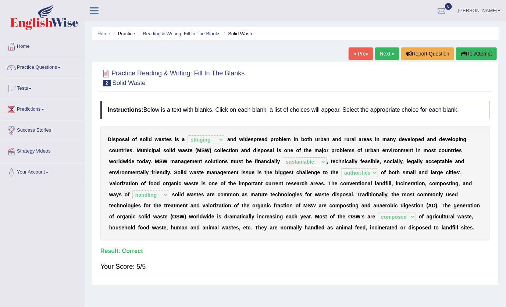
click at [385, 54] on link "Next »" at bounding box center [387, 53] width 24 height 13
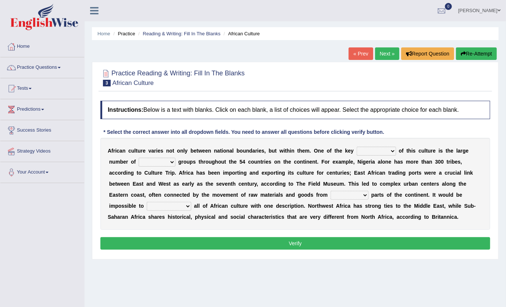
click at [369, 150] on select "conjectures features issues doubts" at bounding box center [376, 151] width 39 height 9
select select "features"
click at [357, 147] on select "conjectures features issues doubts" at bounding box center [376, 151] width 39 height 9
click at [370, 152] on select "conjectures features issues doubts" at bounding box center [376, 151] width 39 height 9
click at [139, 162] on select "ethic ethnic eugenic epic" at bounding box center [157, 162] width 37 height 9
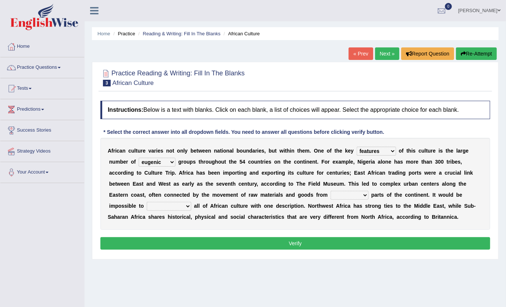
click at [139, 158] on select "ethic ethnic eugenic epic" at bounding box center [157, 162] width 37 height 9
click at [141, 160] on select "ethic ethnic eugenic epic" at bounding box center [157, 162] width 37 height 9
select select "ethnic"
click at [139, 158] on select "ethic ethnic eugenic epic" at bounding box center [157, 162] width 37 height 9
click at [331, 196] on select "forelocked interlocked unlocked landlocked" at bounding box center [350, 195] width 38 height 9
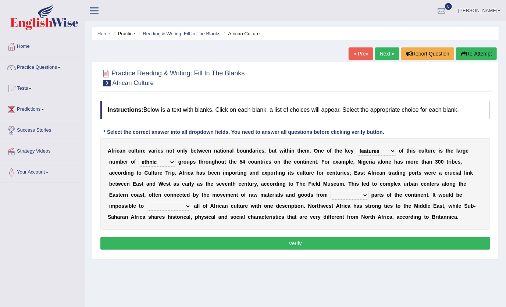
click at [191, 202] on select "characterize conceptualize symbolize synthesize" at bounding box center [169, 206] width 45 height 9
select select "characterize"
click at [191, 202] on select "characterize conceptualize symbolize synthesize" at bounding box center [169, 206] width 45 height 9
click at [331, 196] on select "forelocked interlocked unlocked landlocked" at bounding box center [350, 195] width 38 height 9
select select "interlocked"
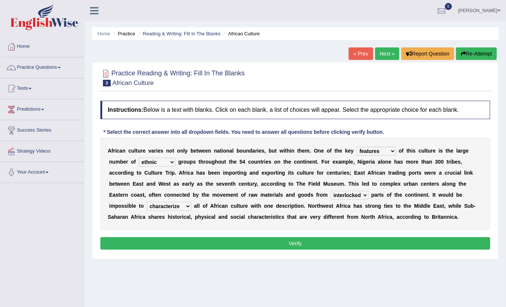
click at [331, 191] on select "forelocked interlocked unlocked landlocked" at bounding box center [350, 195] width 38 height 9
click at [245, 240] on button "Verify" at bounding box center [295, 243] width 390 height 13
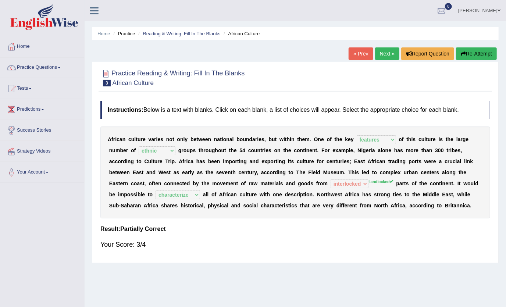
click at [381, 56] on link "Next »" at bounding box center [387, 53] width 24 height 13
